Goal: Check status: Check status

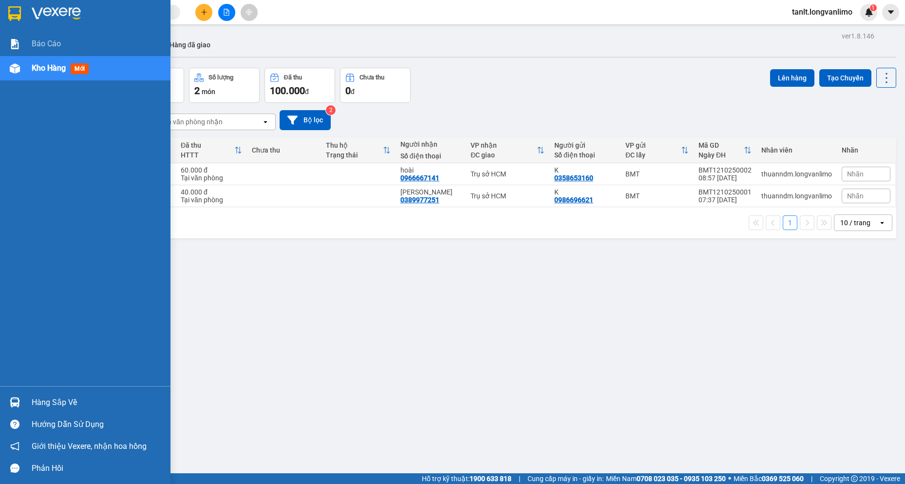
click at [29, 400] on div "Hàng sắp về" at bounding box center [85, 402] width 171 height 22
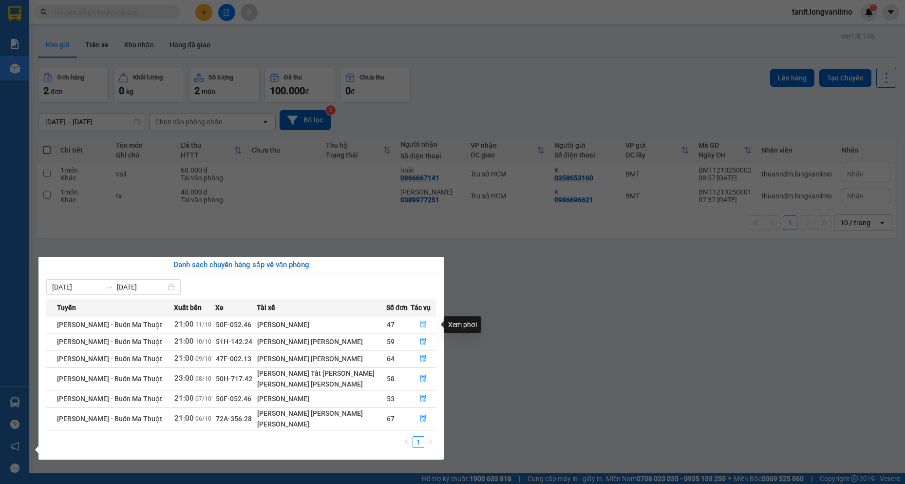
click at [423, 321] on icon "file-done" at bounding box center [423, 324] width 7 height 7
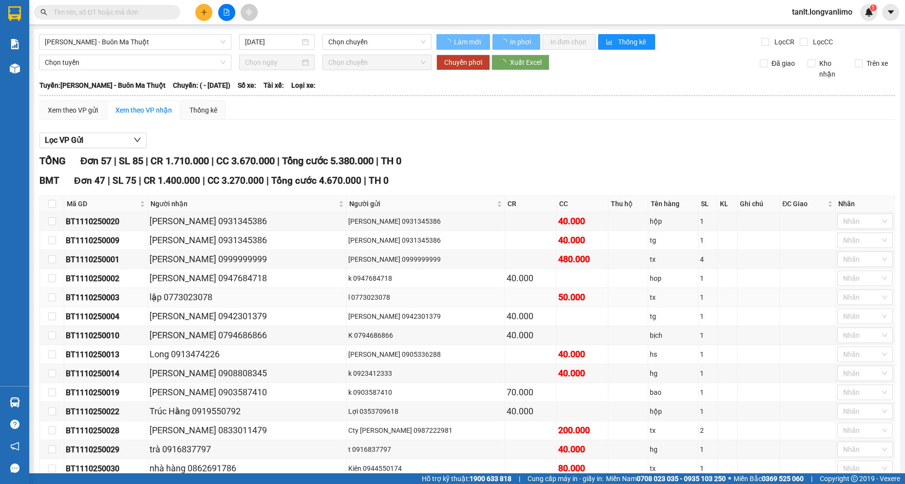
type input "11/10/2025"
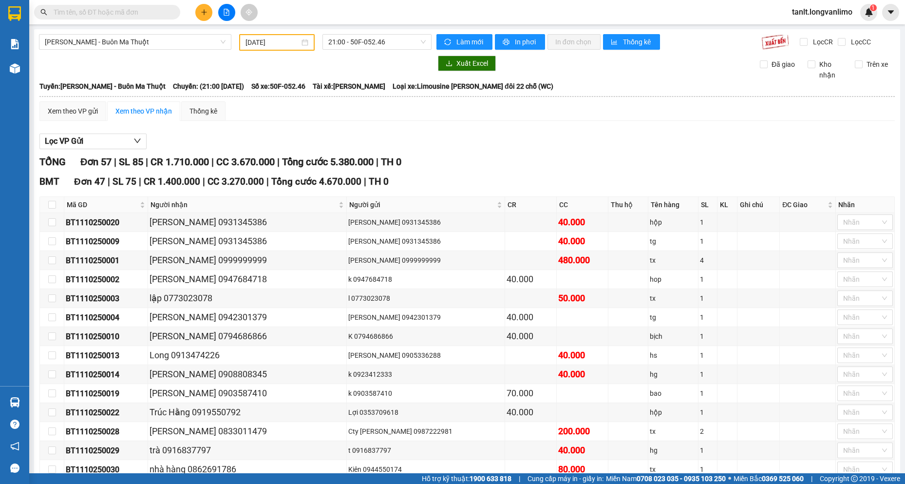
click at [656, 139] on div "Lọc VP Gửi" at bounding box center [467, 142] width 856 height 16
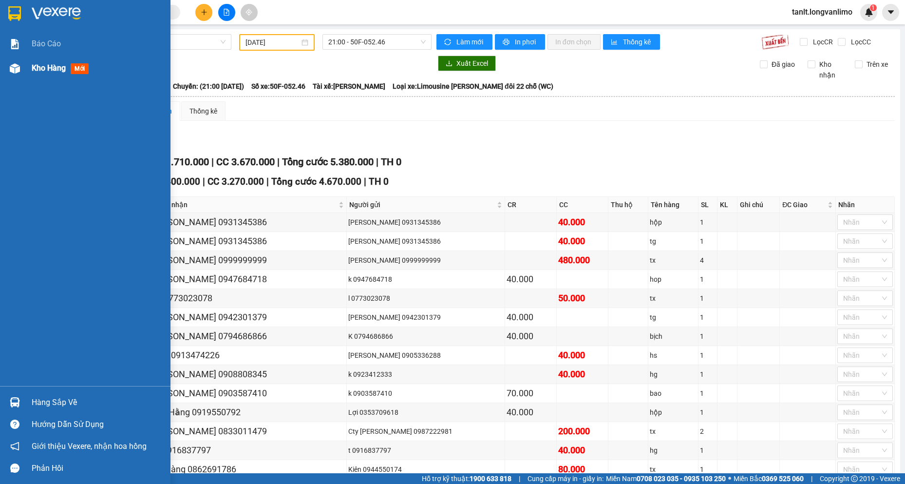
click at [17, 76] on div at bounding box center [14, 68] width 17 height 17
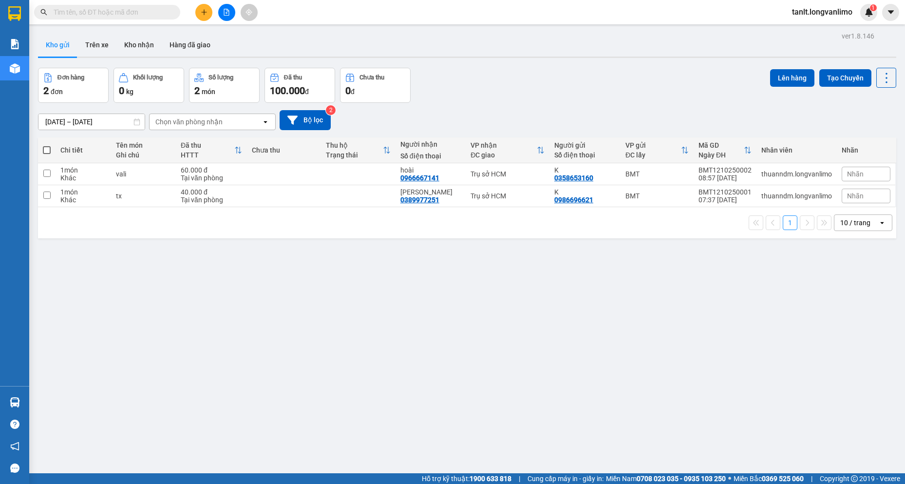
click at [386, 359] on div "ver 1.8.146 Kho gửi Trên xe Kho nhận Hàng đã giao Đơn hàng 2 đơn Khối lượng 0 k…" at bounding box center [467, 271] width 866 height 484
